Goal: Task Accomplishment & Management: Complete application form

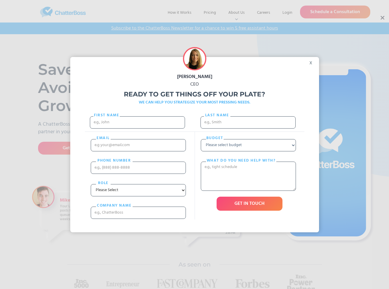
click at [314, 61] on div "x" at bounding box center [312, 61] width 13 height 9
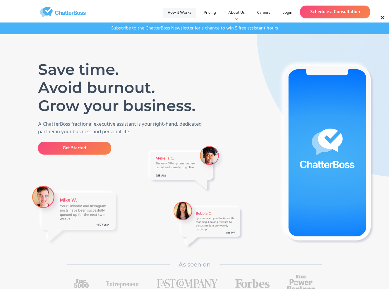
click at [187, 12] on link "How it Works" at bounding box center [179, 13] width 33 height 11
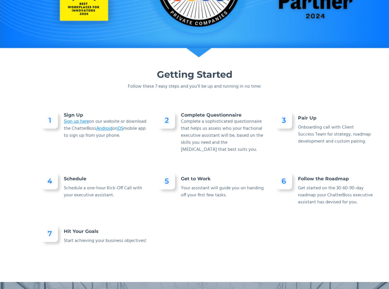
scroll to position [328, 0]
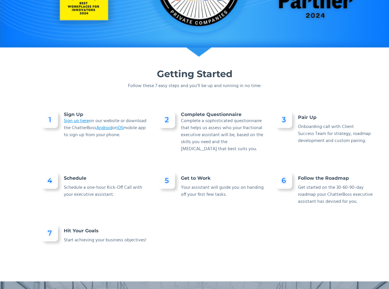
click at [349, 107] on div "1 Sign Up Sign up here on our website or download the ChatterBoss Android or iO…" at bounding box center [212, 190] width 351 height 166
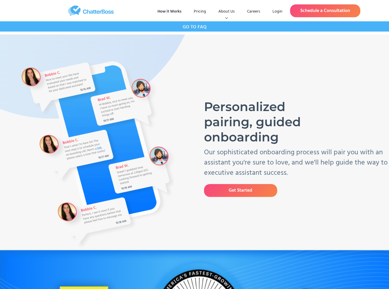
scroll to position [0, 0]
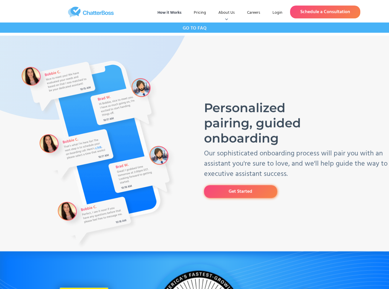
click at [269, 196] on link "Get Started" at bounding box center [240, 191] width 73 height 13
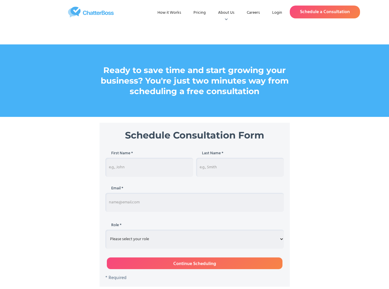
click at [163, 169] on input "Schedule Consultation" at bounding box center [149, 167] width 88 height 19
type input "Esme"
type input "[PERSON_NAME]"
type input "e@[DOMAIN_NAME]"
select select "entrepreneur"
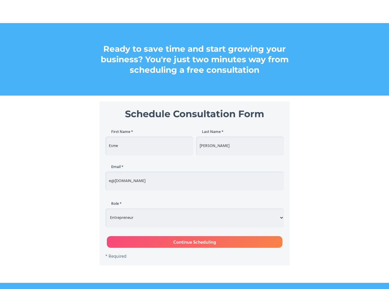
scroll to position [33, 0]
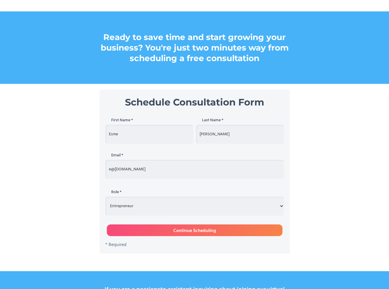
click at [123, 233] on input "Continue Scheduling" at bounding box center [195, 231] width 176 height 12
type input "Please wait..."
type input "Esme"
type input "[PERSON_NAME]"
type input "e@[DOMAIN_NAME]"
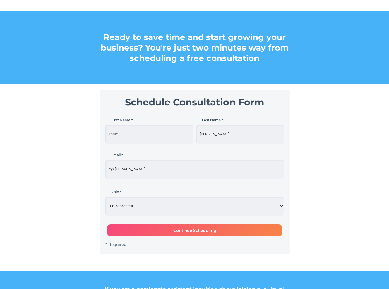
select select "entrepreneur"
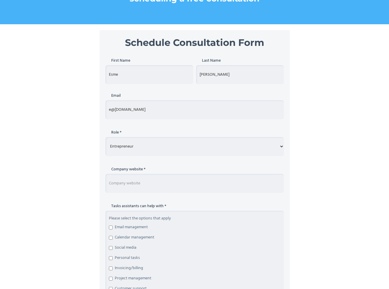
scroll to position [94, 0]
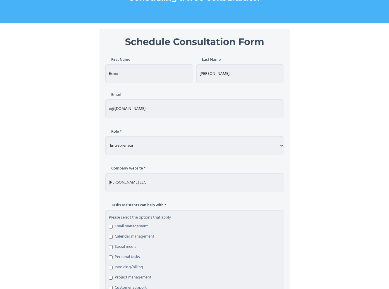
click at [117, 182] on input "[PERSON_NAME] LLC" at bounding box center [194, 182] width 178 height 19
click at [159, 185] on input "Esme [PERSON_NAME] LLC" at bounding box center [194, 182] width 178 height 19
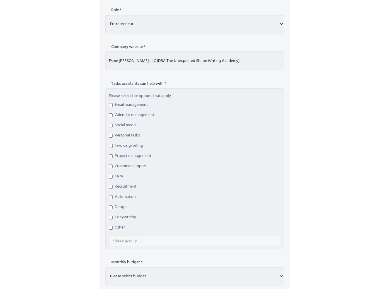
scroll to position [215, 0]
type input "Esme [PERSON_NAME] LLC (DBA The Unexpected Shape Writing Academy)"
click at [111, 106] on input "Email management" at bounding box center [111, 106] width 4 height 4
checkbox input "true"
click at [110, 115] on input "Calendar management" at bounding box center [111, 116] width 4 height 4
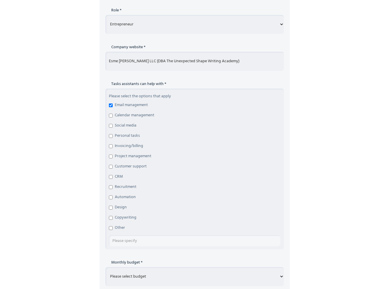
checkbox input "true"
click at [111, 156] on input "Project management" at bounding box center [111, 157] width 4 height 4
checkbox input "true"
click at [110, 166] on input "Customer support" at bounding box center [111, 167] width 4 height 4
checkbox input "true"
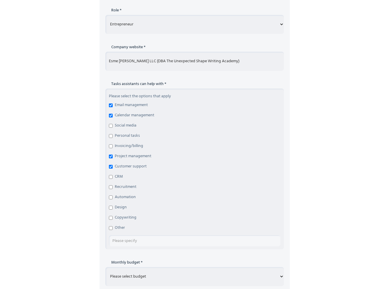
click at [110, 177] on input "CRM" at bounding box center [111, 177] width 4 height 4
checkbox input "true"
click at [111, 197] on input "Automation" at bounding box center [111, 198] width 4 height 4
checkbox input "true"
click at [112, 218] on input "Copywriting" at bounding box center [111, 218] width 4 height 4
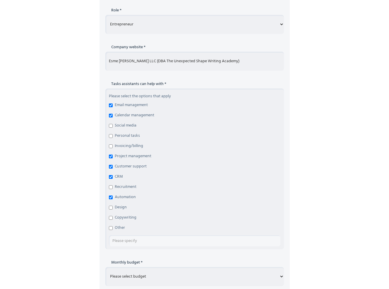
checkbox input "true"
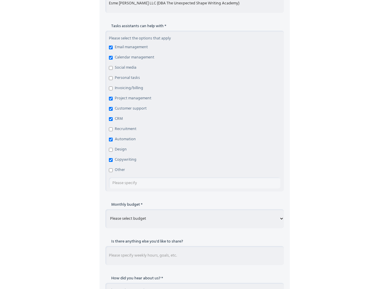
scroll to position [273, 0]
click at [110, 170] on input "Other" at bounding box center [111, 171] width 4 height 4
checkbox input "true"
click at [120, 184] on input "Schedule Consultation Form" at bounding box center [194, 183] width 171 height 11
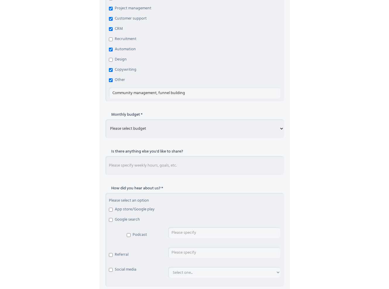
scroll to position [366, 0]
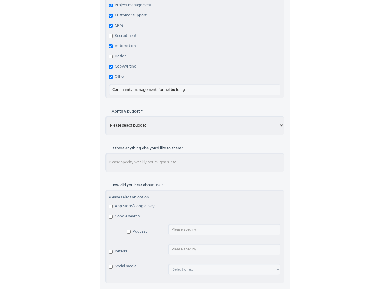
type input "Community management, funnel building"
click at [132, 121] on select "Please select budget Under $700 $700 - $1500 $1500 - $3000 $3000+" at bounding box center [194, 125] width 178 height 19
select select "$700 - $1500"
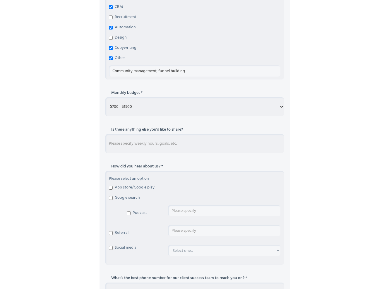
scroll to position [388, 0]
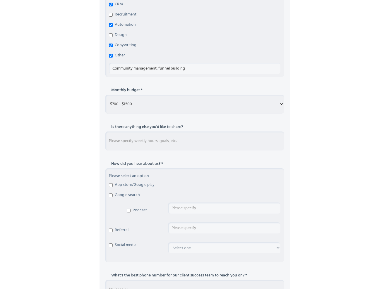
click at [112, 148] on input "Schedule Consultation Form" at bounding box center [194, 141] width 178 height 19
type input "I"
type input "i"
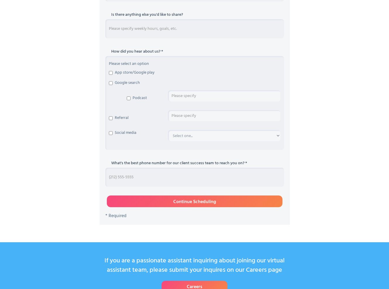
scroll to position [498, 0]
